Goal: Transaction & Acquisition: Purchase product/service

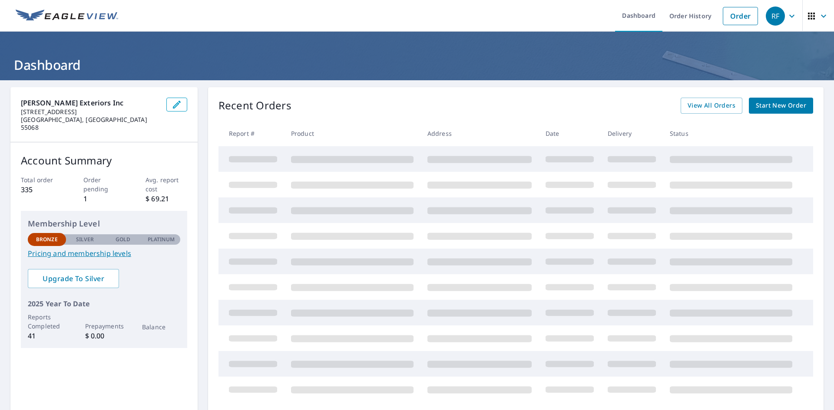
click at [77, 248] on link "Pricing and membership levels" at bounding box center [104, 253] width 152 height 10
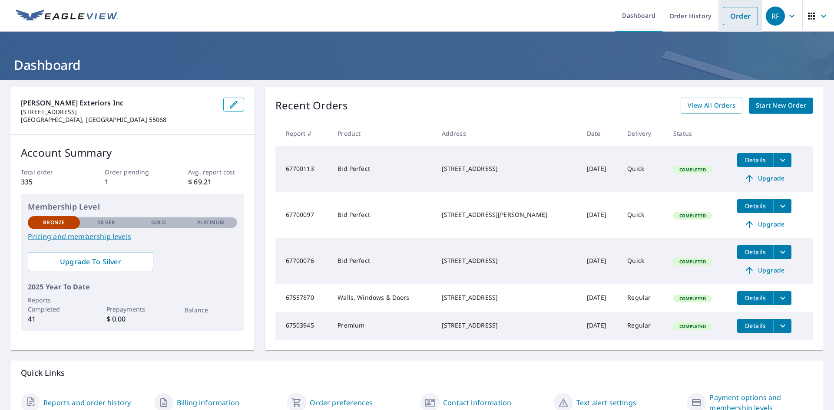
click at [734, 20] on link "Order" at bounding box center [740, 16] width 35 height 18
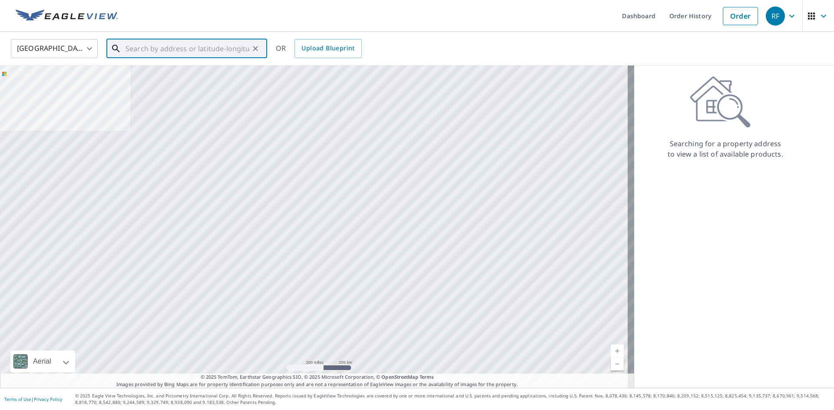
click at [187, 50] on input "text" at bounding box center [187, 48] width 124 height 24
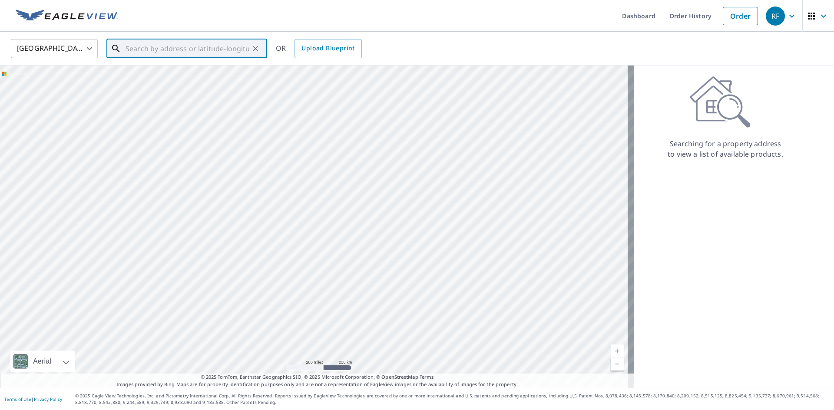
paste input "[STREET_ADDRESS][PERSON_NAME] [GEOGRAPHIC_DATA]"
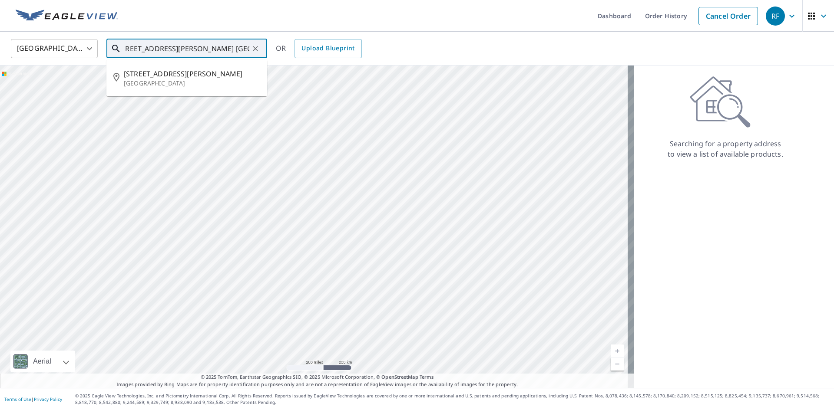
type input "[STREET_ADDRESS][PERSON_NAME] [GEOGRAPHIC_DATA]"
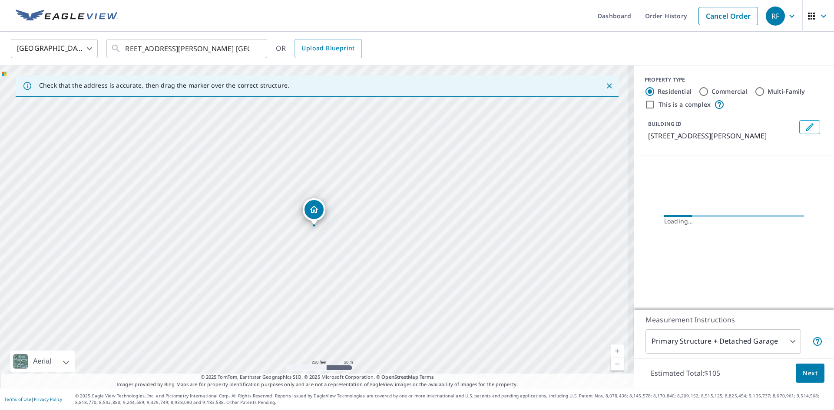
scroll to position [0, 0]
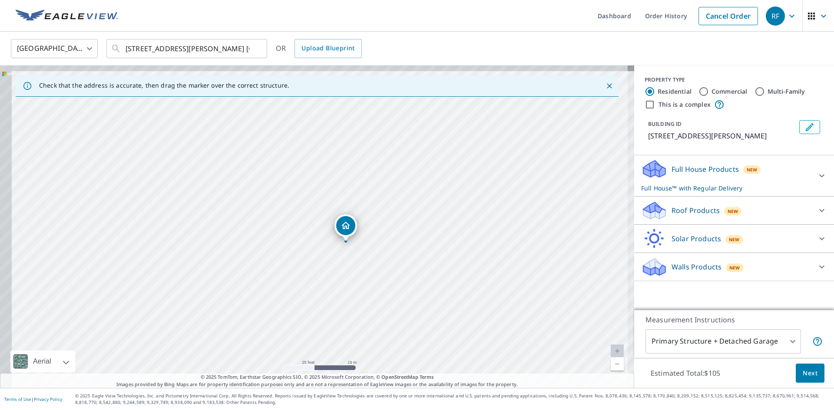
drag, startPoint x: 223, startPoint y: 221, endPoint x: 420, endPoint y: 149, distance: 210.2
click at [420, 149] on div "[STREET_ADDRESS][PERSON_NAME]" at bounding box center [317, 227] width 634 height 323
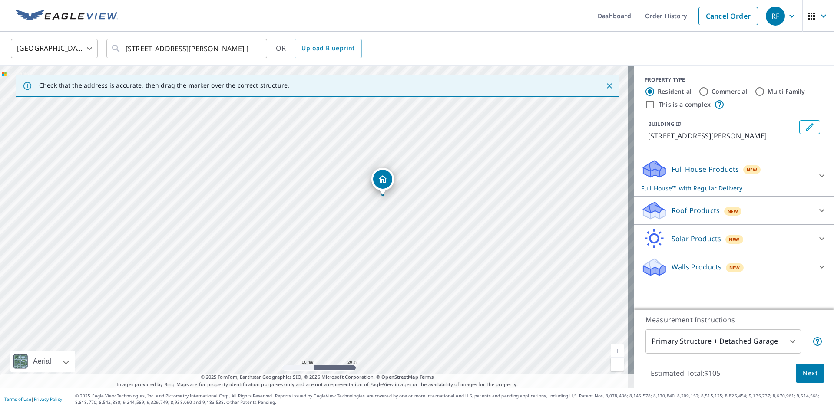
click at [745, 274] on div "Walls Products New" at bounding box center [726, 267] width 170 height 20
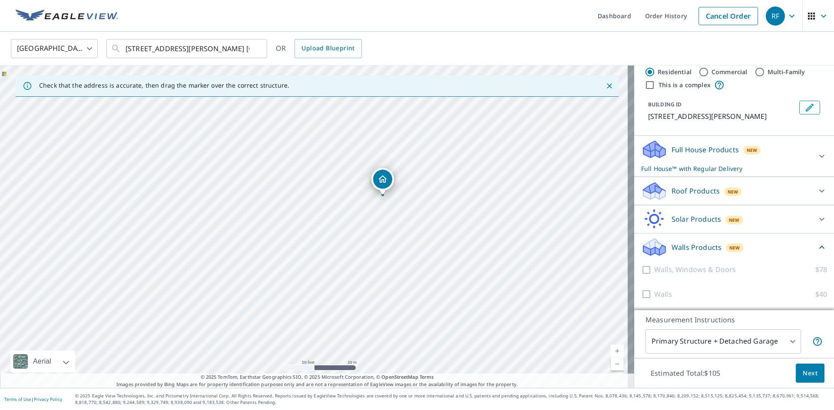
scroll to position [30, 0]
click at [687, 145] on p "Full House Products" at bounding box center [704, 149] width 67 height 10
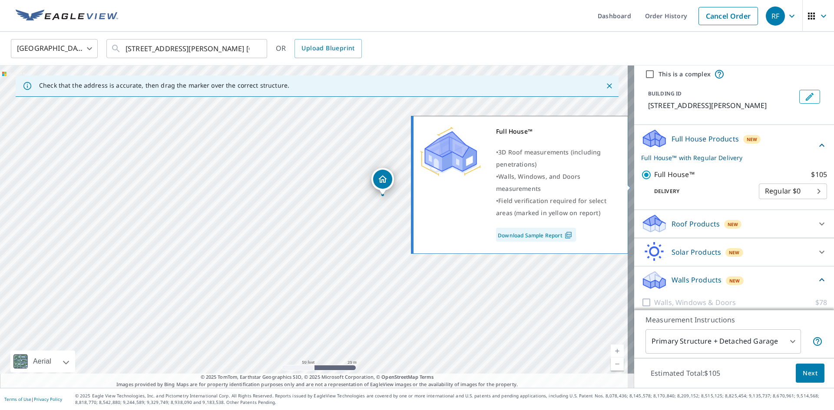
click at [641, 180] on input "Full House™ $105" at bounding box center [647, 175] width 13 height 10
checkbox input "false"
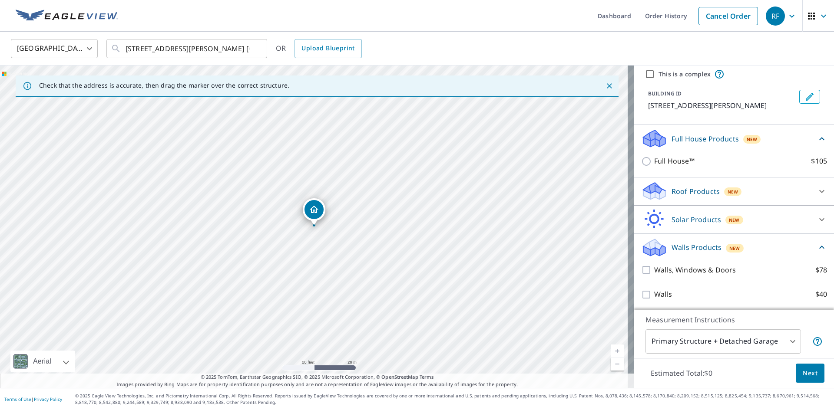
scroll to position [42, 0]
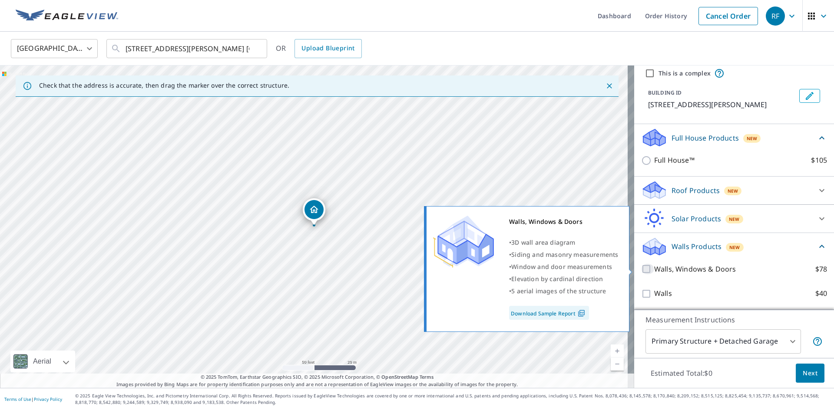
click at [641, 266] on input "Walls, Windows & Doors $78" at bounding box center [647, 269] width 13 height 10
checkbox input "true"
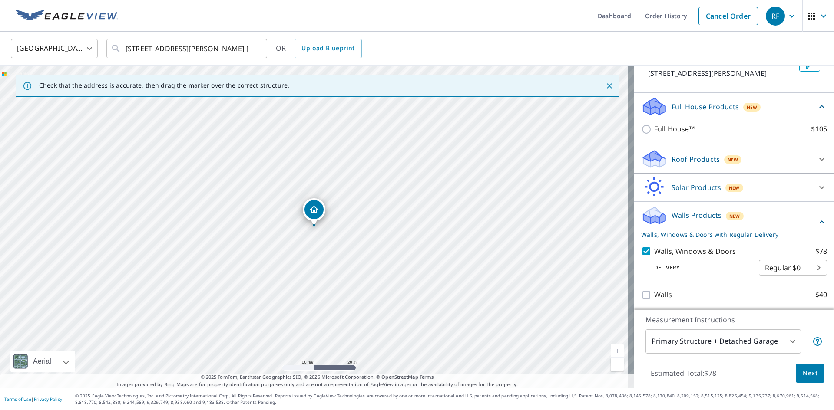
scroll to position [74, 0]
click at [812, 373] on button "Next" at bounding box center [810, 374] width 29 height 20
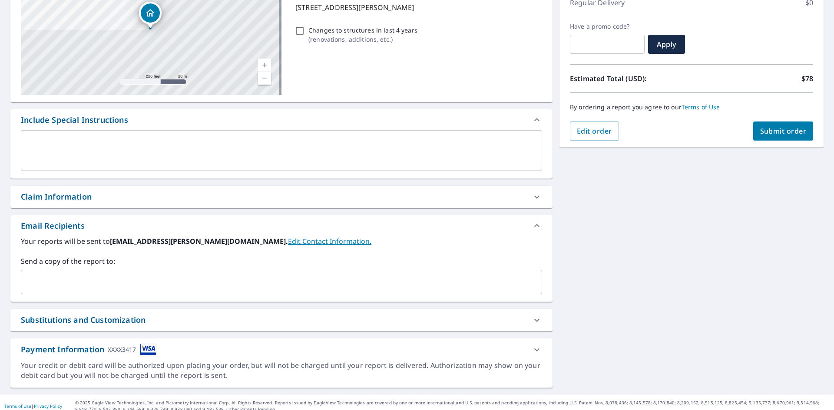
scroll to position [130, 0]
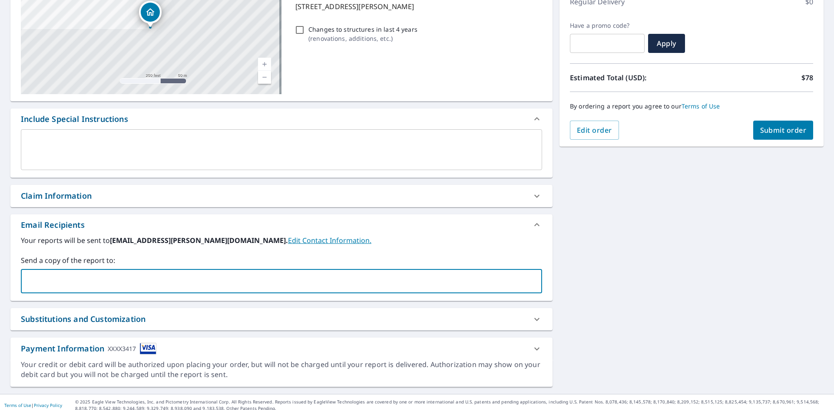
click at [115, 287] on input "text" at bounding box center [275, 281] width 500 height 17
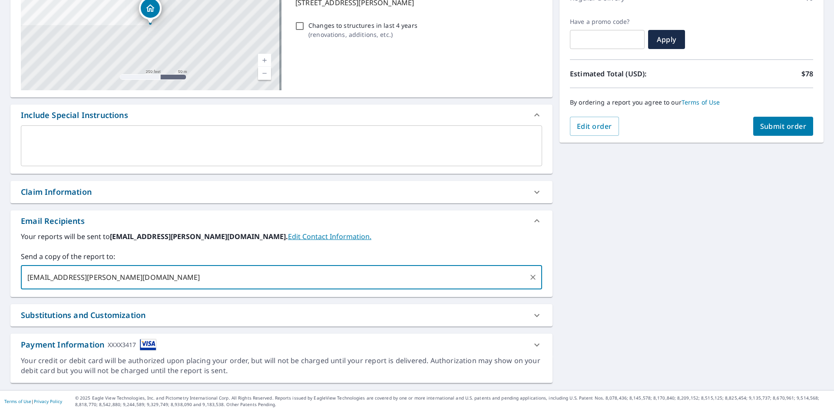
scroll to position [136, 0]
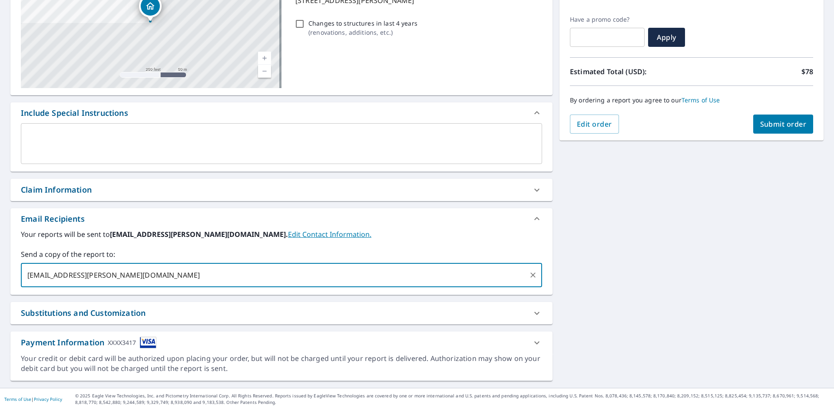
type input "[EMAIL_ADDRESS][PERSON_NAME][DOMAIN_NAME]"
click at [768, 127] on span "Submit order" at bounding box center [783, 124] width 46 height 10
checkbox input "true"
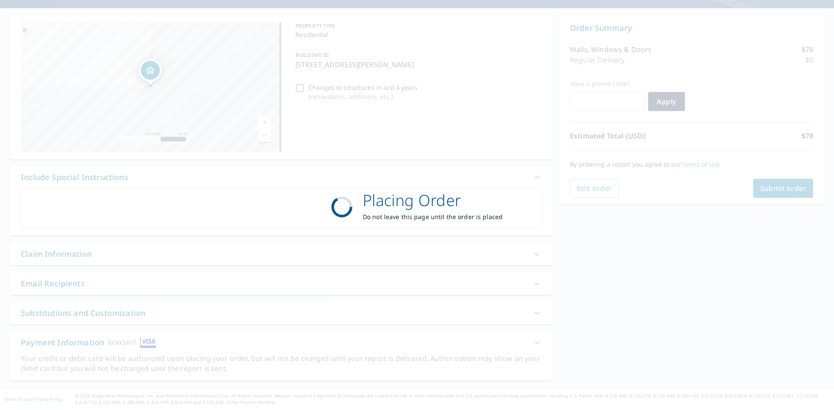
scroll to position [72, 0]
